Goal: Information Seeking & Learning: Get advice/opinions

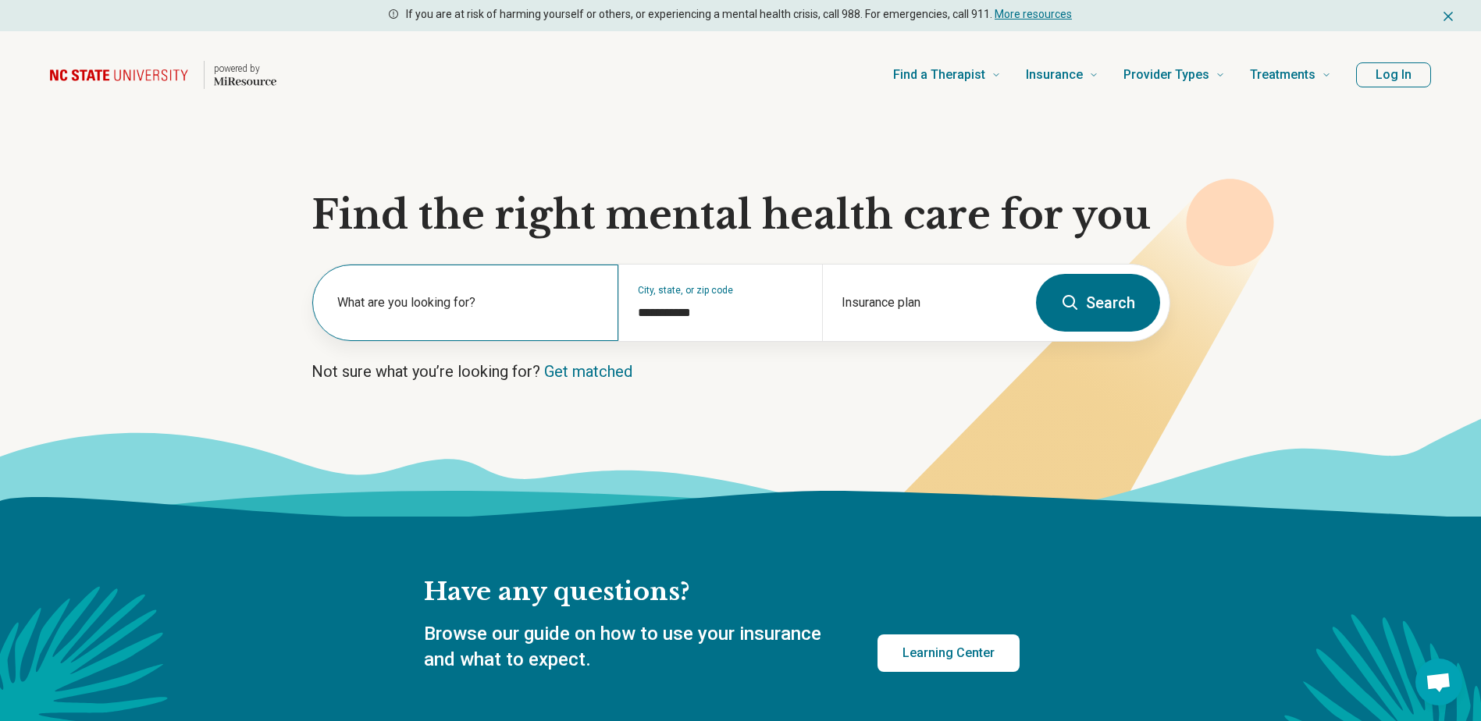
click at [408, 308] on label "What are you looking for?" at bounding box center [468, 303] width 262 height 19
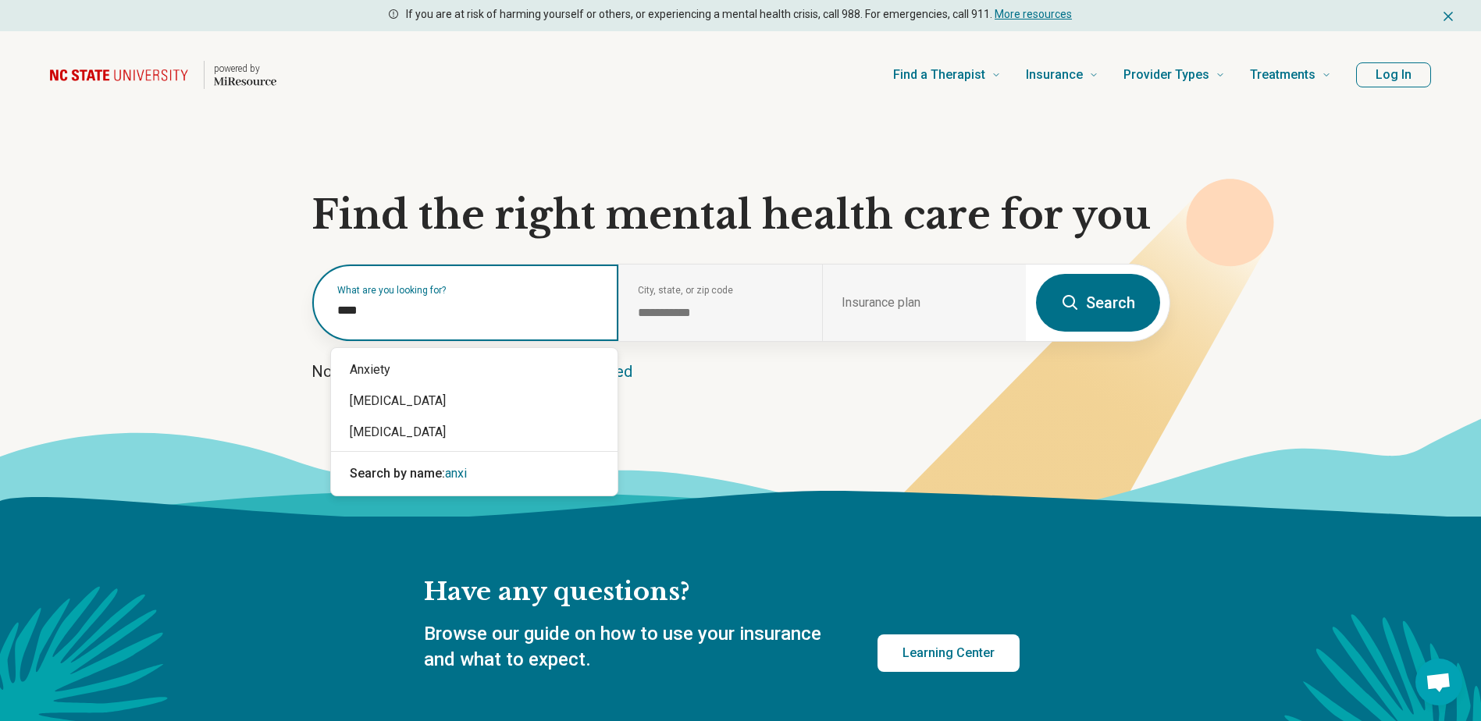
type input "*****"
click at [359, 363] on div "Anxiety" at bounding box center [474, 369] width 287 height 31
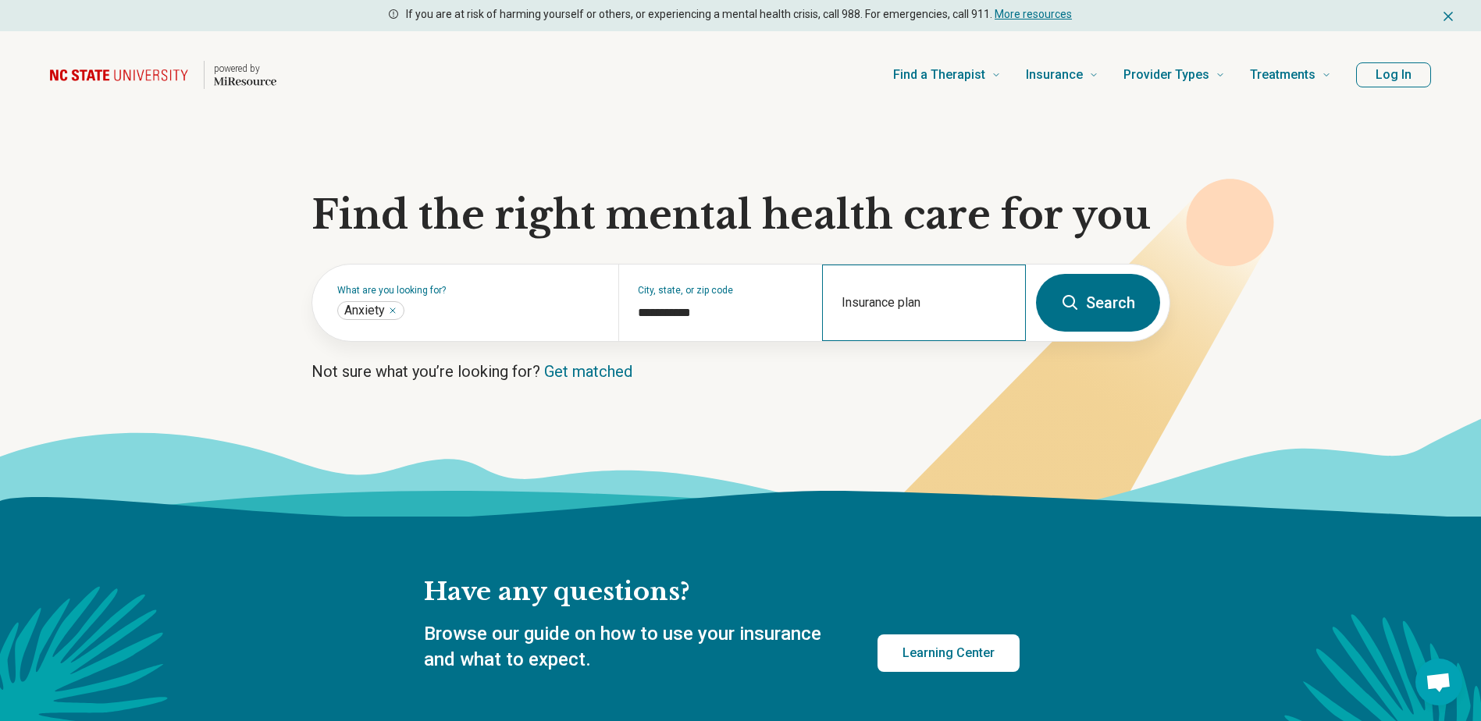
click at [939, 299] on div "Insurance plan" at bounding box center [924, 303] width 204 height 77
click at [942, 399] on div "Blue Value BCBS" at bounding box center [908, 401] width 168 height 31
type input "**********"
click at [1103, 287] on button "Search" at bounding box center [1098, 303] width 124 height 58
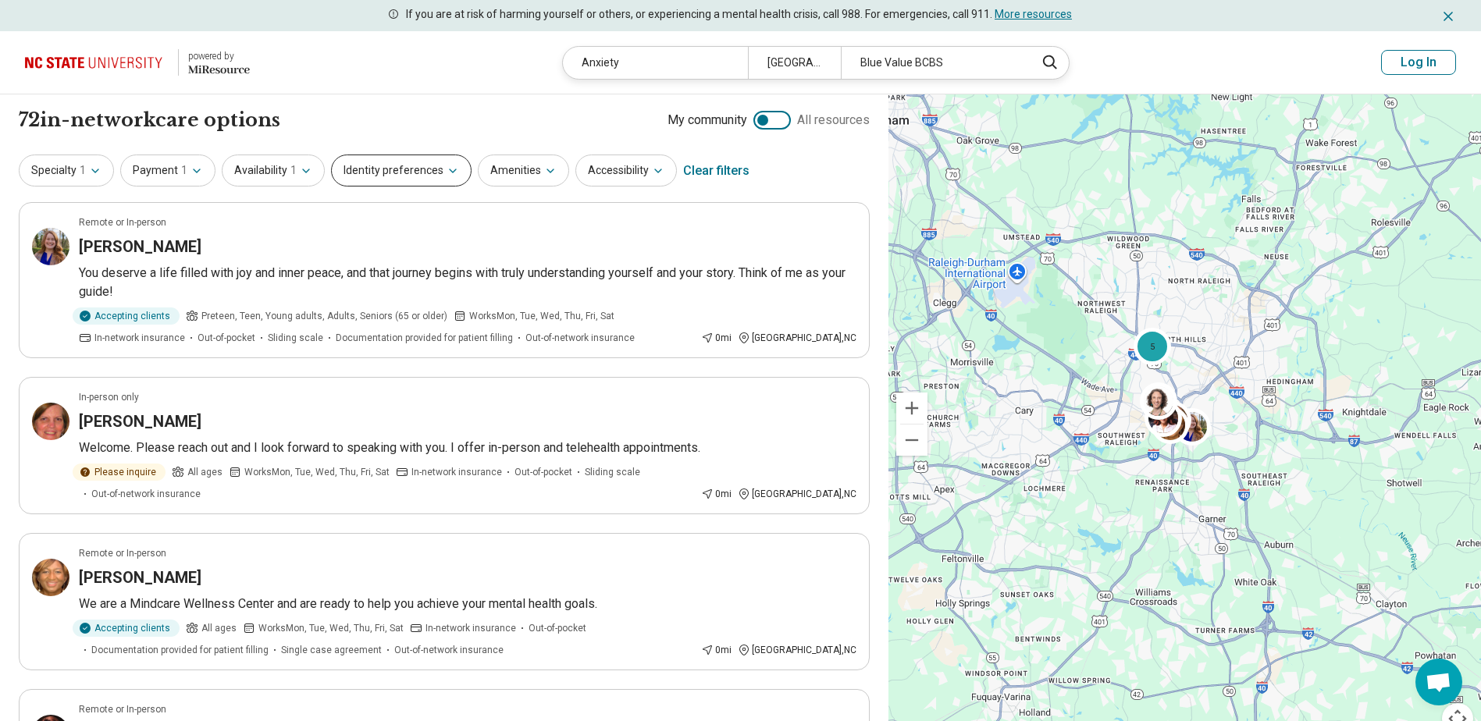
click at [447, 169] on icon "button" at bounding box center [453, 171] width 12 height 12
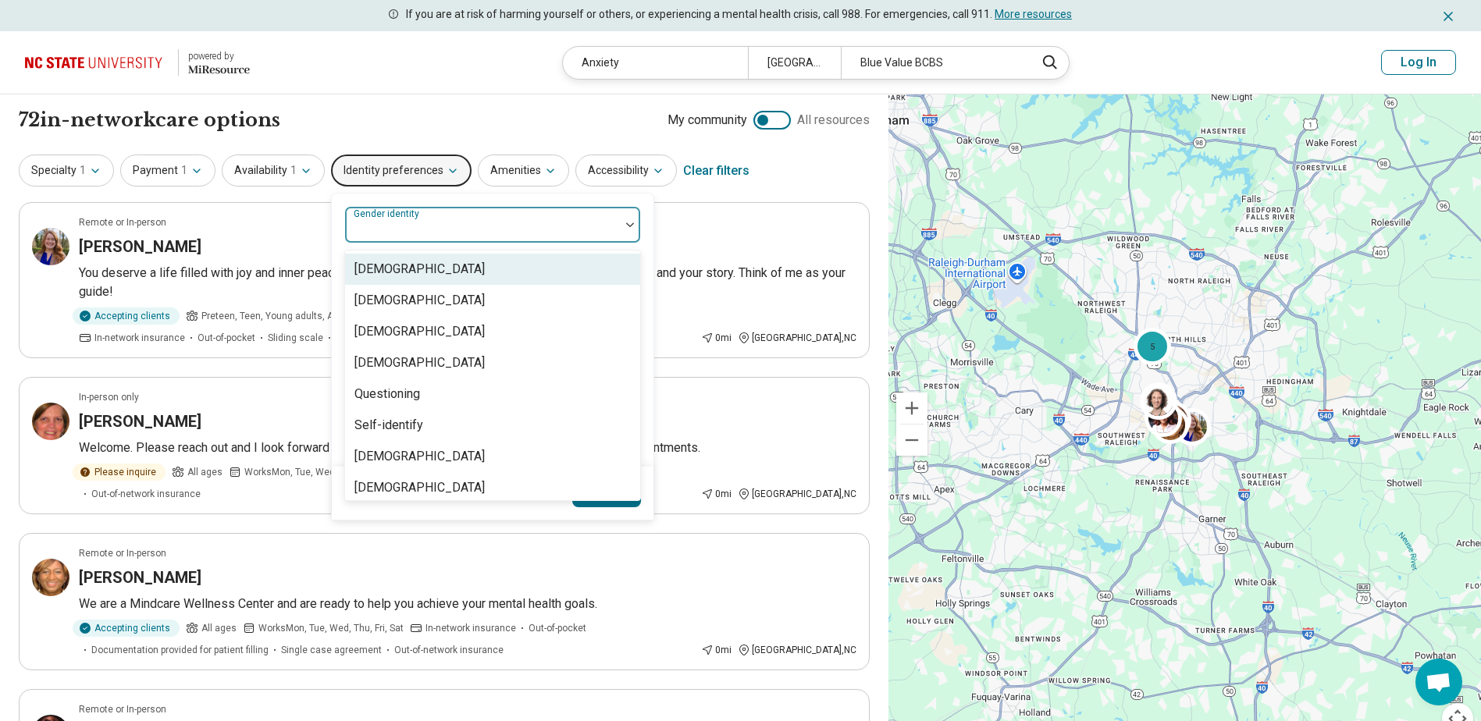
click at [429, 220] on div "Gender identity" at bounding box center [492, 224] width 297 height 37
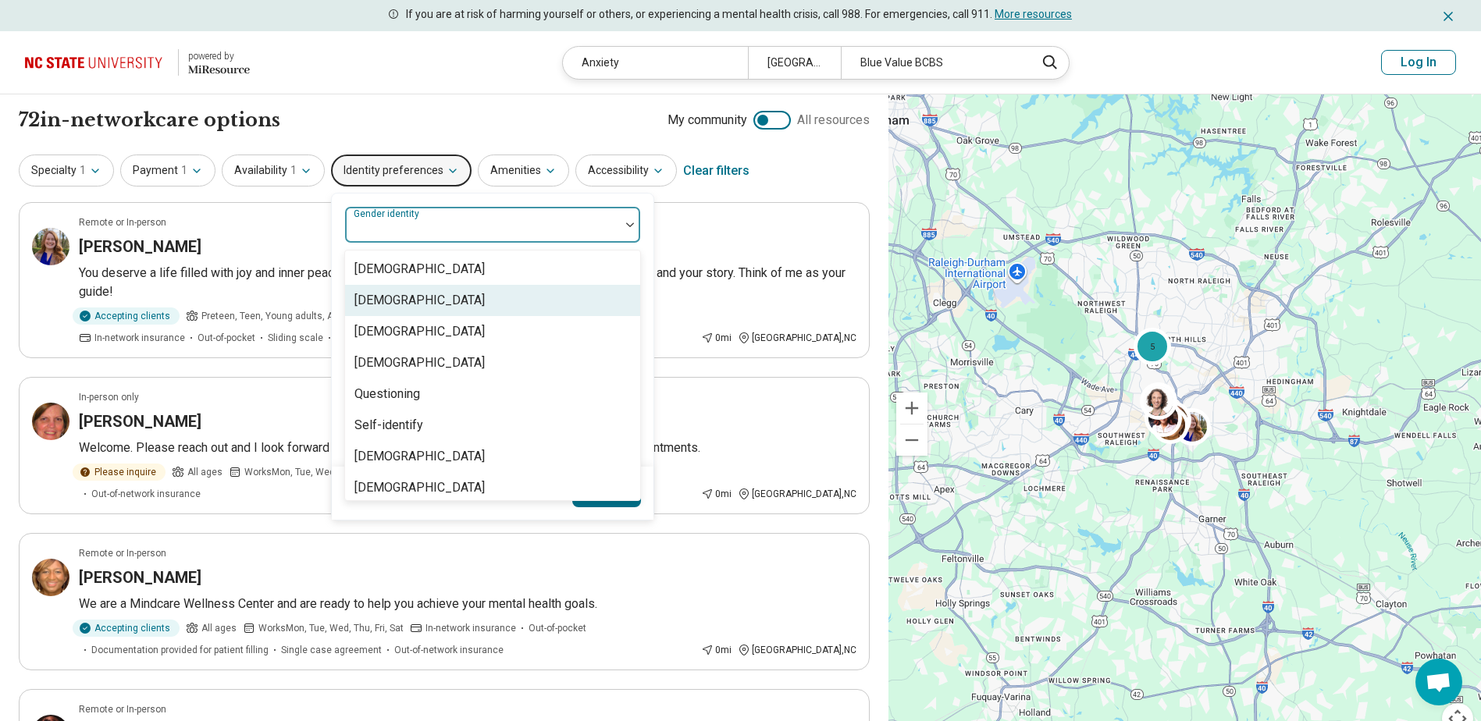
click at [432, 296] on div "[DEMOGRAPHIC_DATA]" at bounding box center [419, 300] width 130 height 19
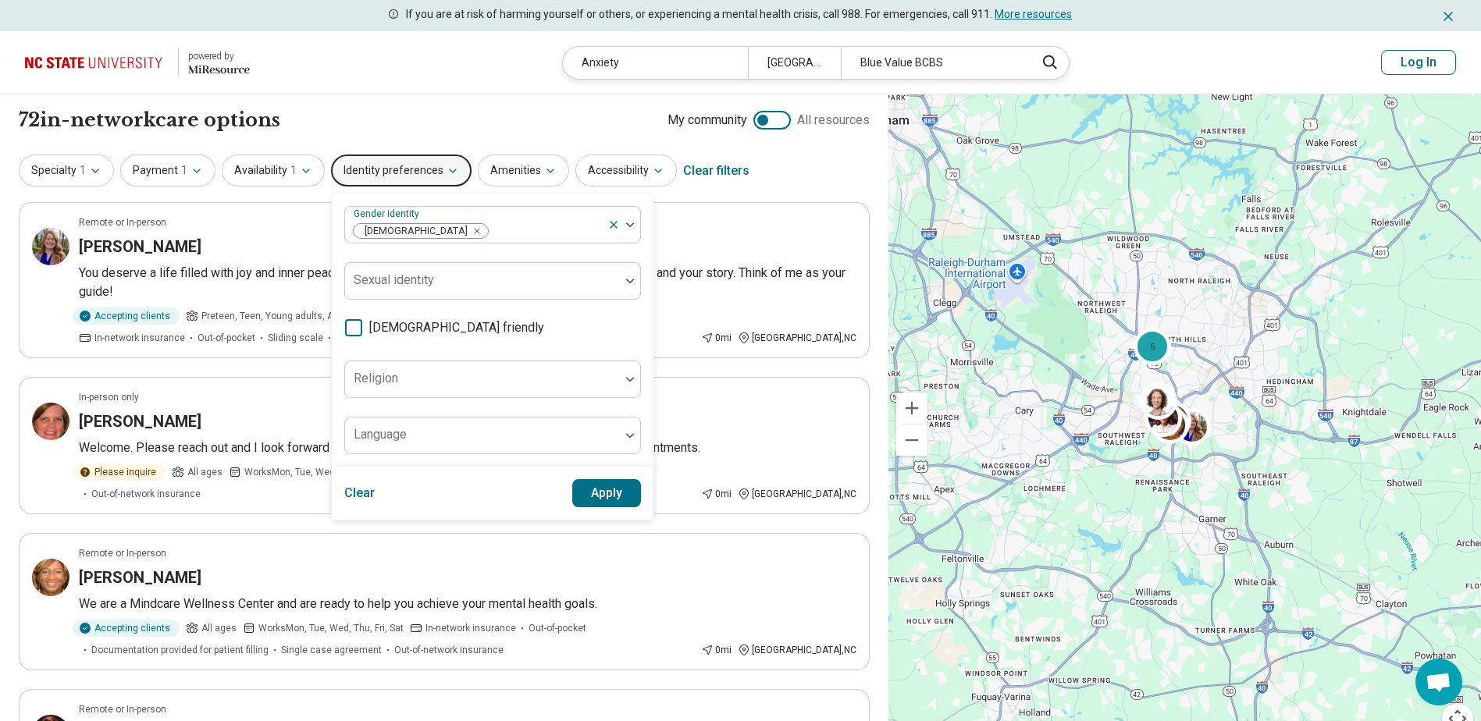
click at [629, 489] on button "Apply" at bounding box center [606, 493] width 69 height 28
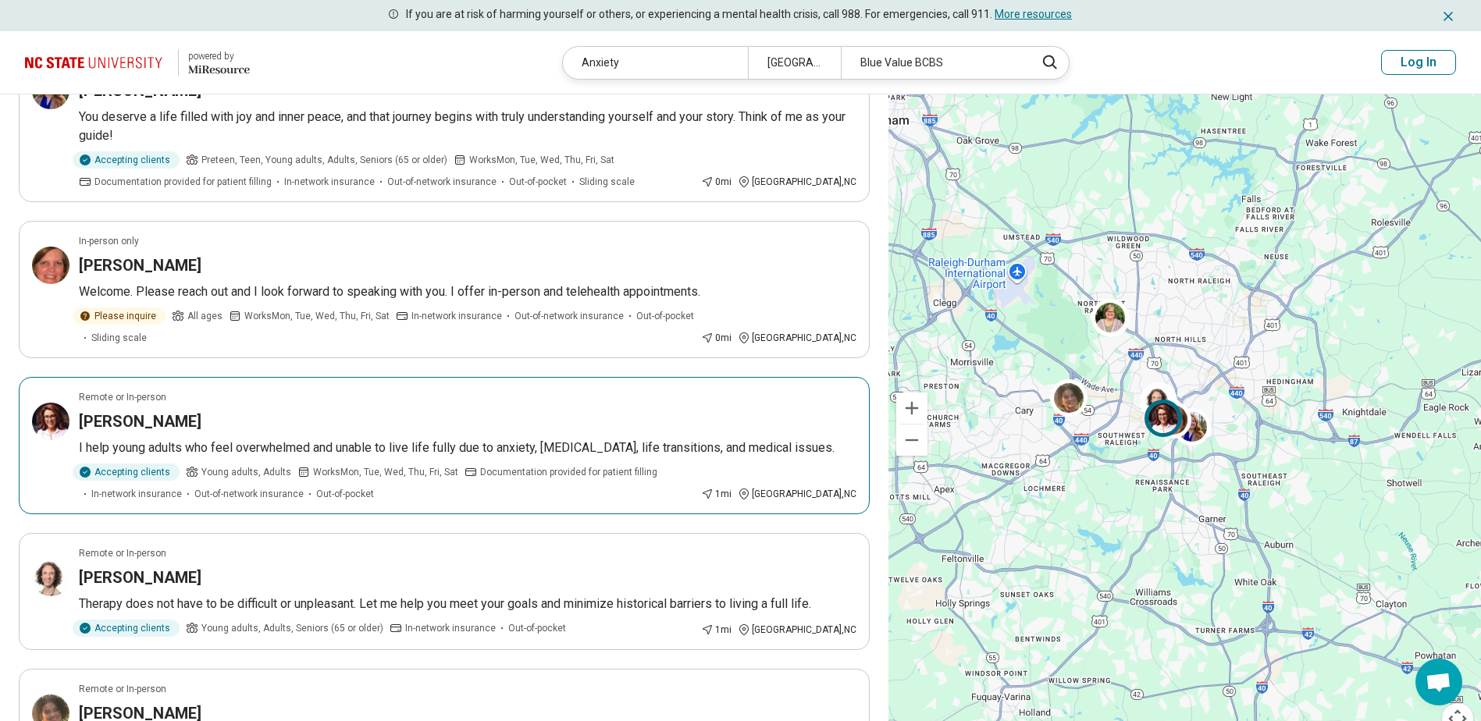
scroll to position [234, 0]
